Goal: Book appointment/travel/reservation

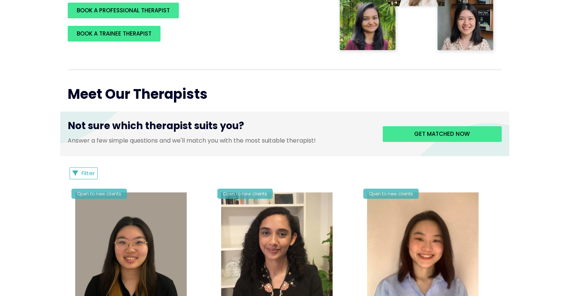
scroll to position [235, 0]
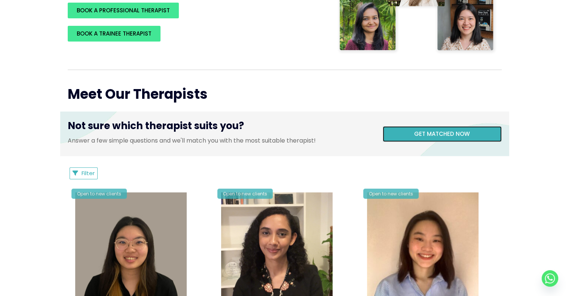
click at [444, 127] on link "Get matched now" at bounding box center [441, 134] width 119 height 16
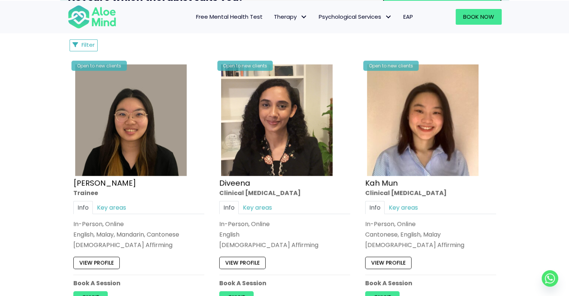
scroll to position [362, 0]
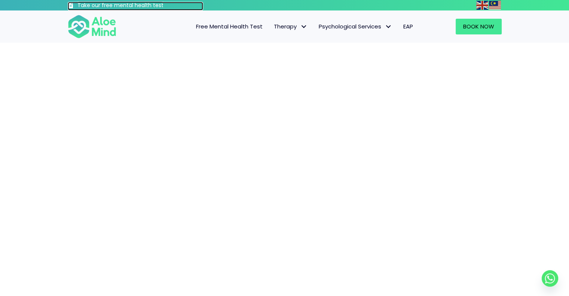
click at [120, 6] on h3 "Take our free mental health test" at bounding box center [140, 5] width 126 height 7
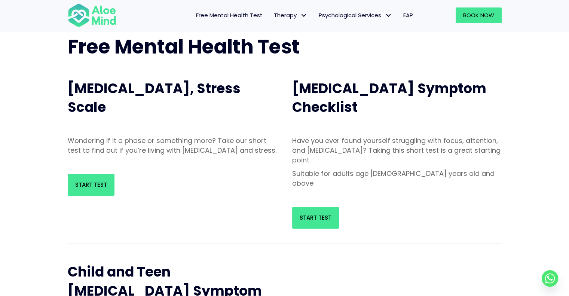
scroll to position [45, 0]
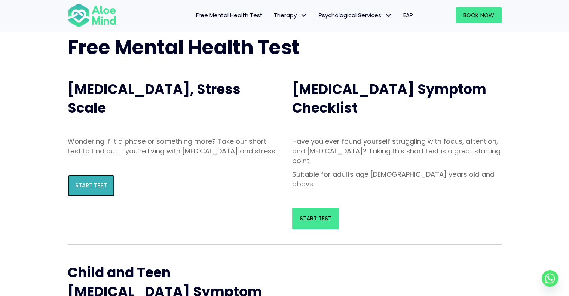
click at [82, 189] on span "Start Test" at bounding box center [91, 185] width 32 height 8
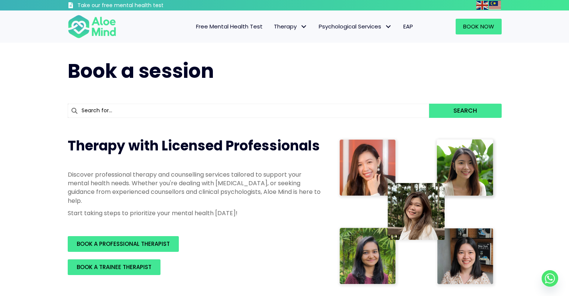
click at [144, 238] on link "BOOK A PROFESSIONAL THERAPIST" at bounding box center [123, 244] width 111 height 16
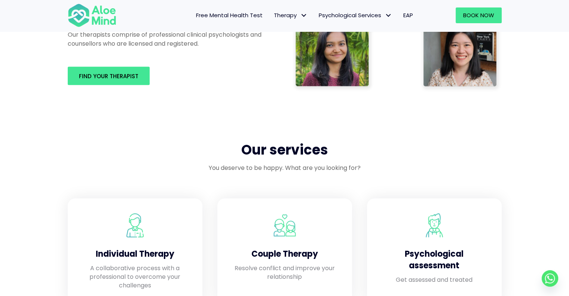
scroll to position [506, 0]
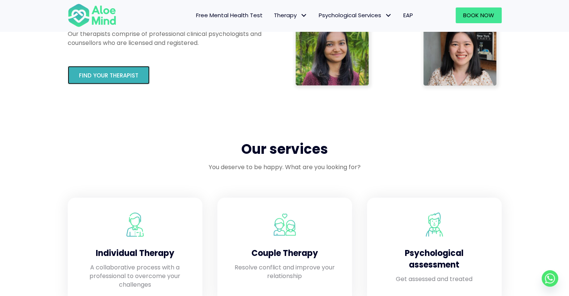
click at [116, 71] on link "Find your therapist" at bounding box center [109, 75] width 82 height 18
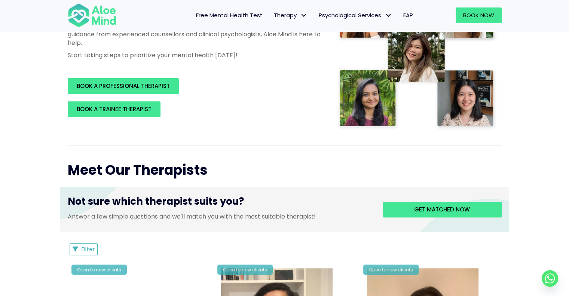
scroll to position [157, 0]
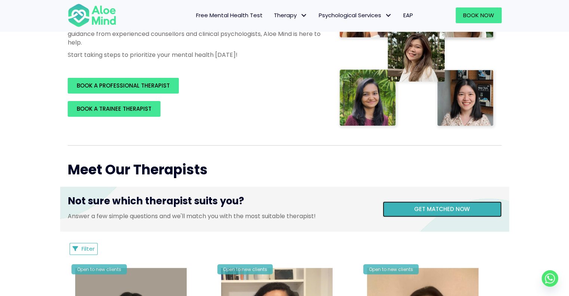
click at [432, 203] on link "Get matched now" at bounding box center [441, 209] width 119 height 16
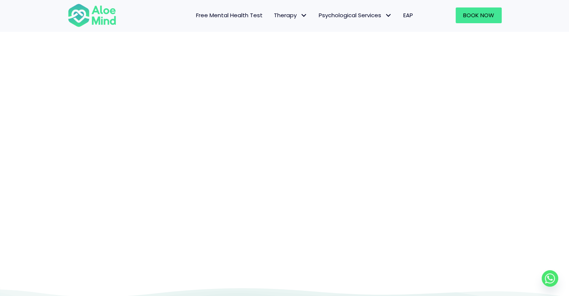
scroll to position [77, 0]
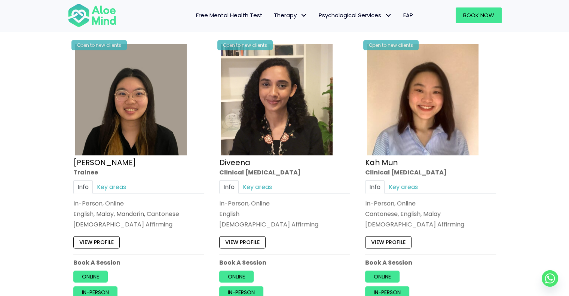
scroll to position [393, 0]
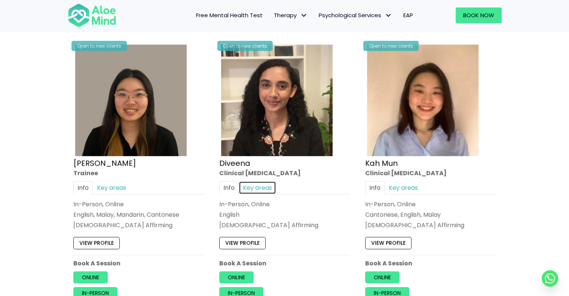
click at [257, 182] on link "Key areas" at bounding box center [256, 187] width 37 height 13
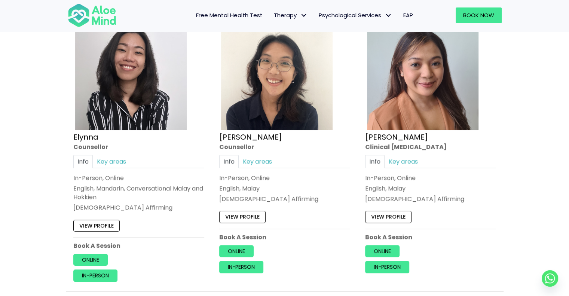
scroll to position [696, 0]
click at [266, 160] on link "Key areas" at bounding box center [256, 161] width 37 height 13
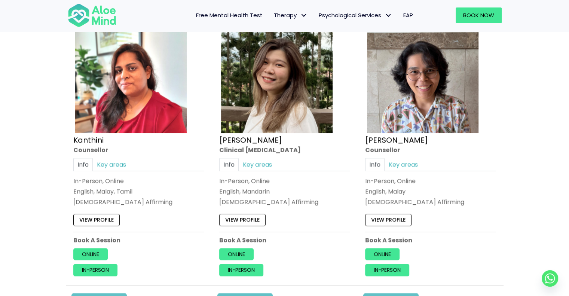
scroll to position [988, 0]
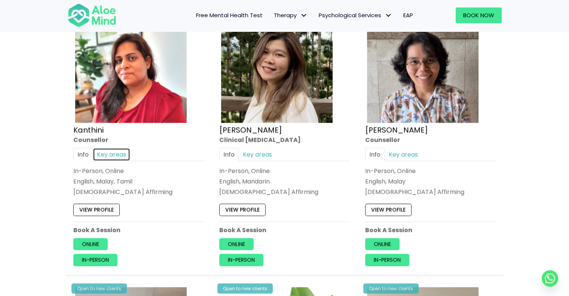
click at [111, 151] on link "Key areas" at bounding box center [111, 153] width 37 height 13
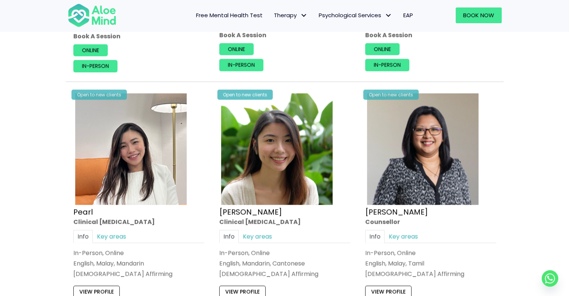
scroll to position [1207, 0]
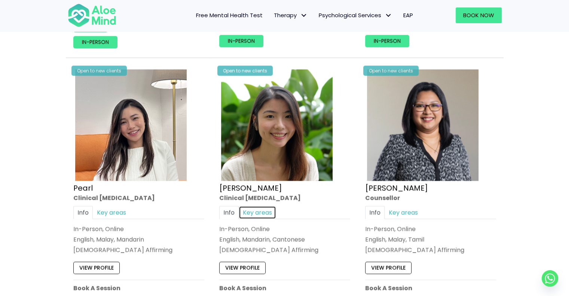
click at [264, 207] on link "Key areas" at bounding box center [256, 212] width 37 height 13
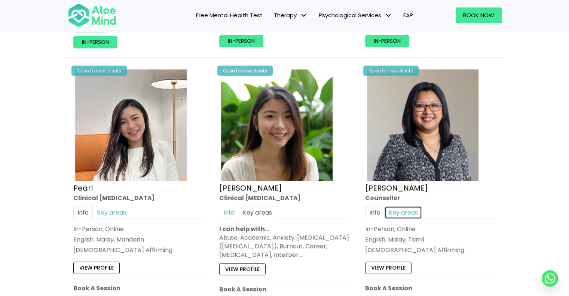
click at [409, 210] on link "Key areas" at bounding box center [402, 212] width 37 height 13
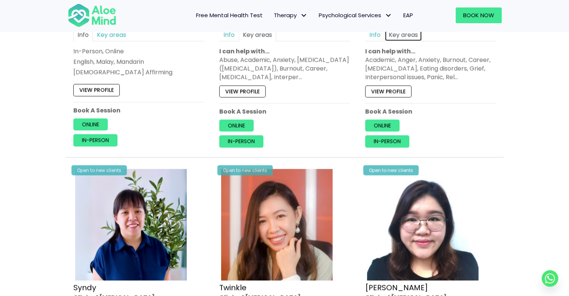
scroll to position [1512, 0]
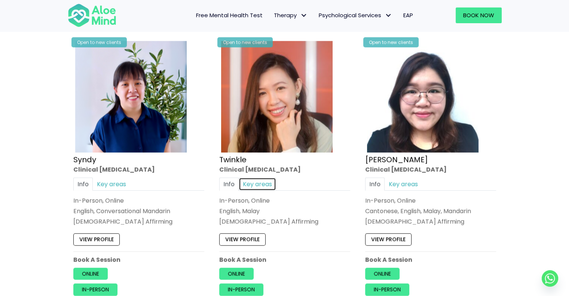
click at [259, 178] on link "Key areas" at bounding box center [256, 184] width 37 height 13
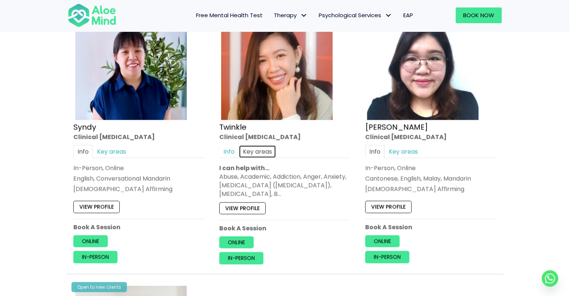
scroll to position [1538, 0]
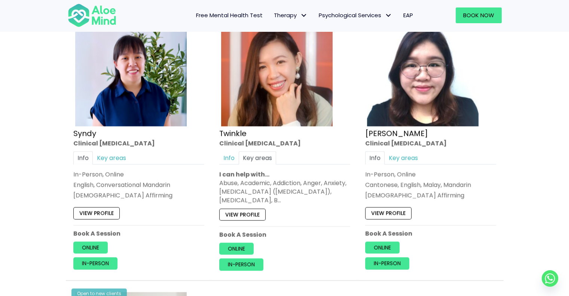
click at [288, 192] on div "Abuse, Academic, Addiction, Anger, Anxiety, Attention Deficit Hyperactivity Dis…" at bounding box center [284, 192] width 131 height 26
click at [246, 212] on link "View profile" at bounding box center [242, 215] width 46 height 12
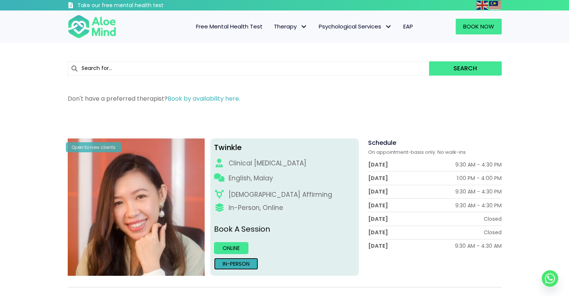
click at [251, 262] on link "In-person" at bounding box center [236, 264] width 44 height 12
